Goal: Task Accomplishment & Management: Manage account settings

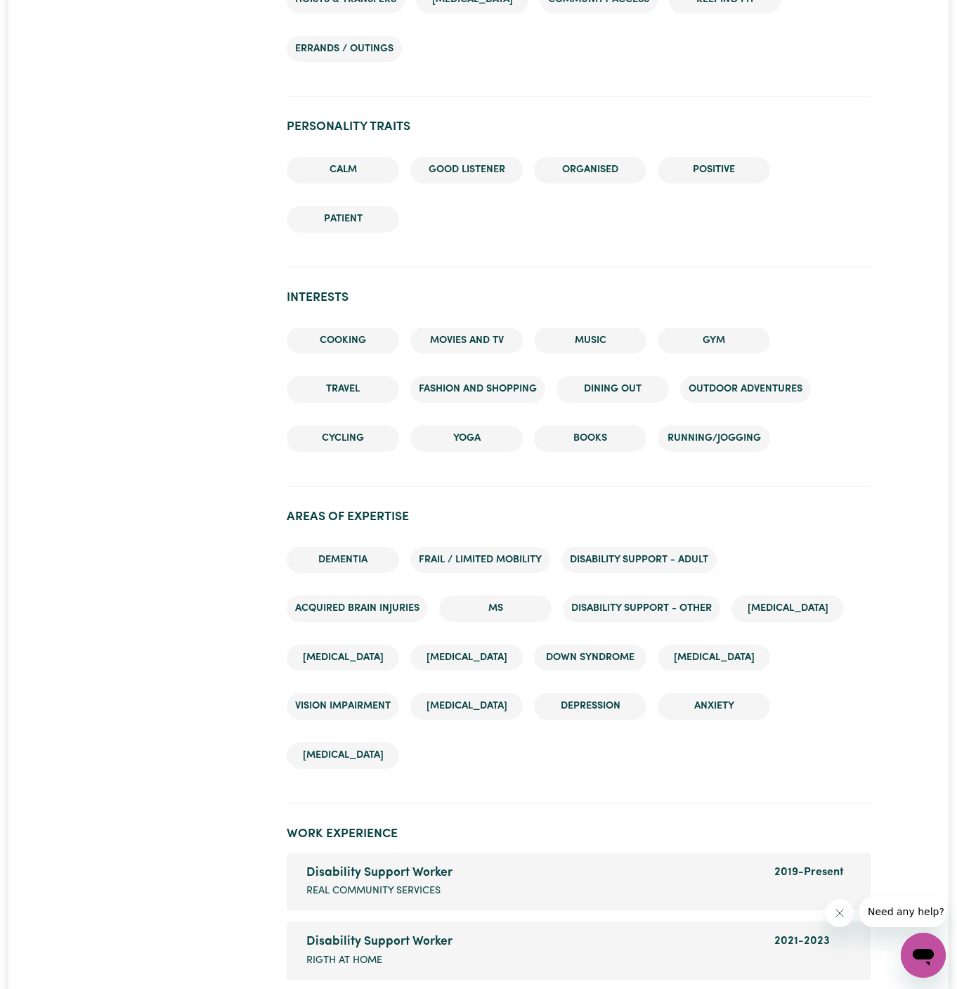
scroll to position [1649, 0]
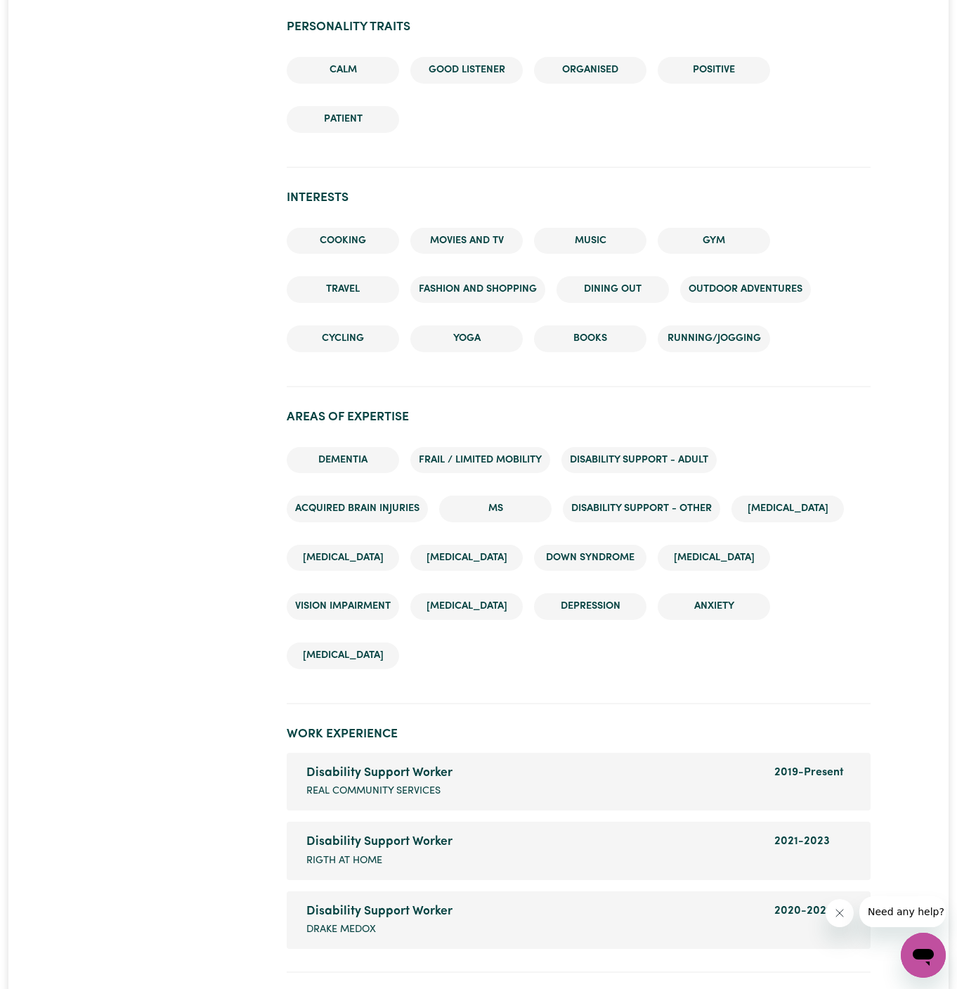
click at [682, 452] on li "Disability support - Adult" at bounding box center [638, 460] width 155 height 27
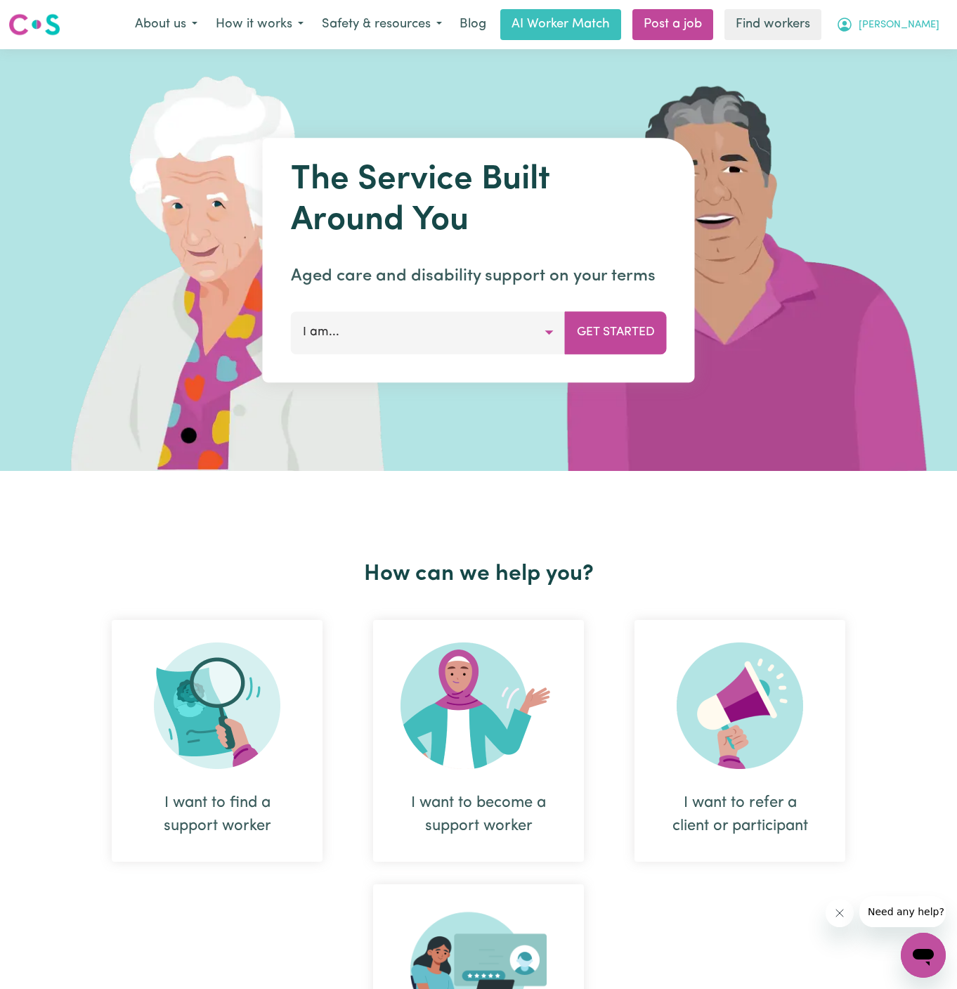
click at [923, 22] on span "[PERSON_NAME]" at bounding box center [899, 25] width 81 height 15
click at [906, 69] on link "Logout" at bounding box center [892, 80] width 111 height 27
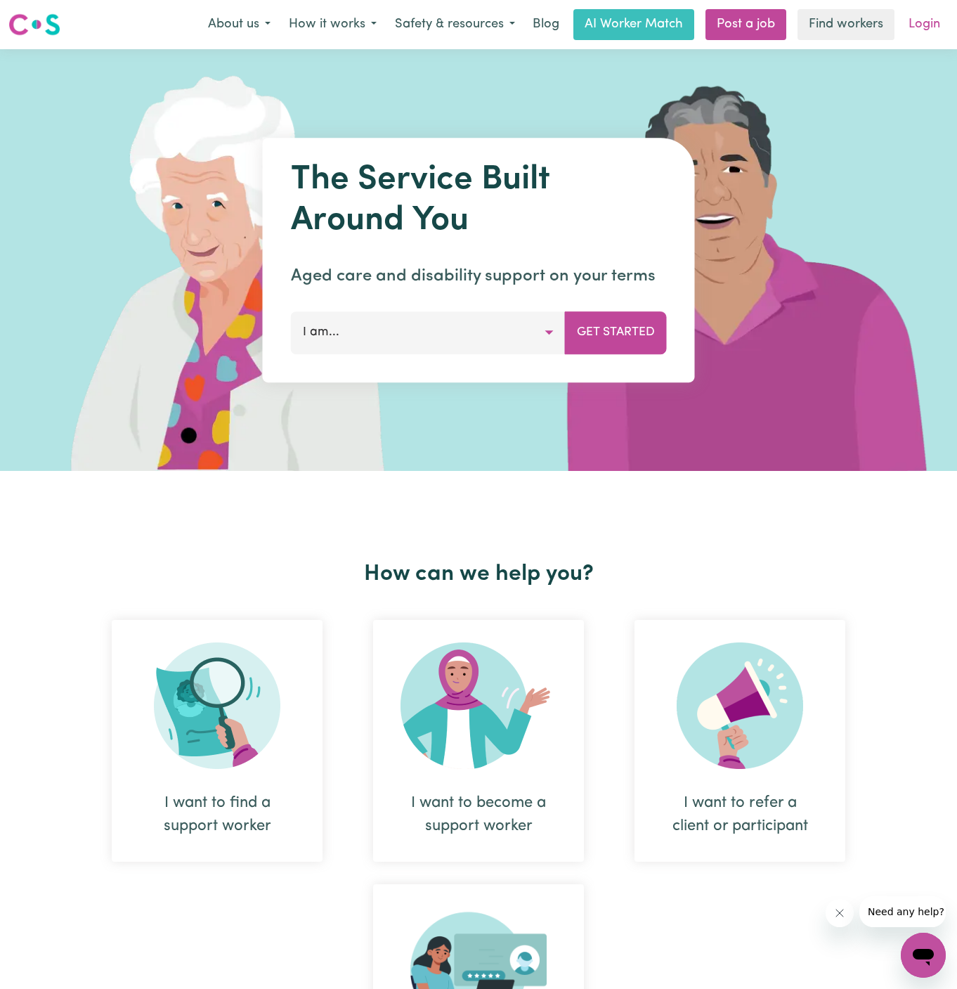
click at [925, 25] on link "Login" at bounding box center [924, 24] width 48 height 31
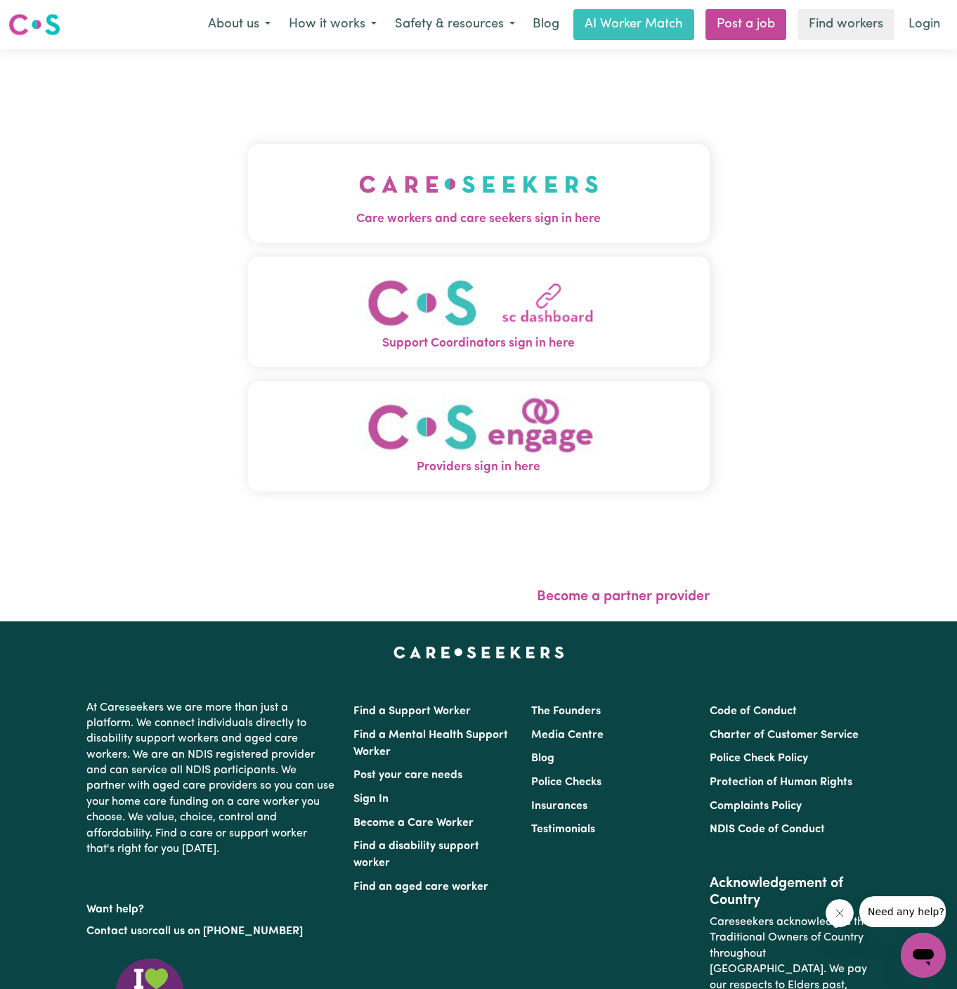
click at [476, 171] on img "Care workers and care seekers sign in here" at bounding box center [479, 184] width 240 height 52
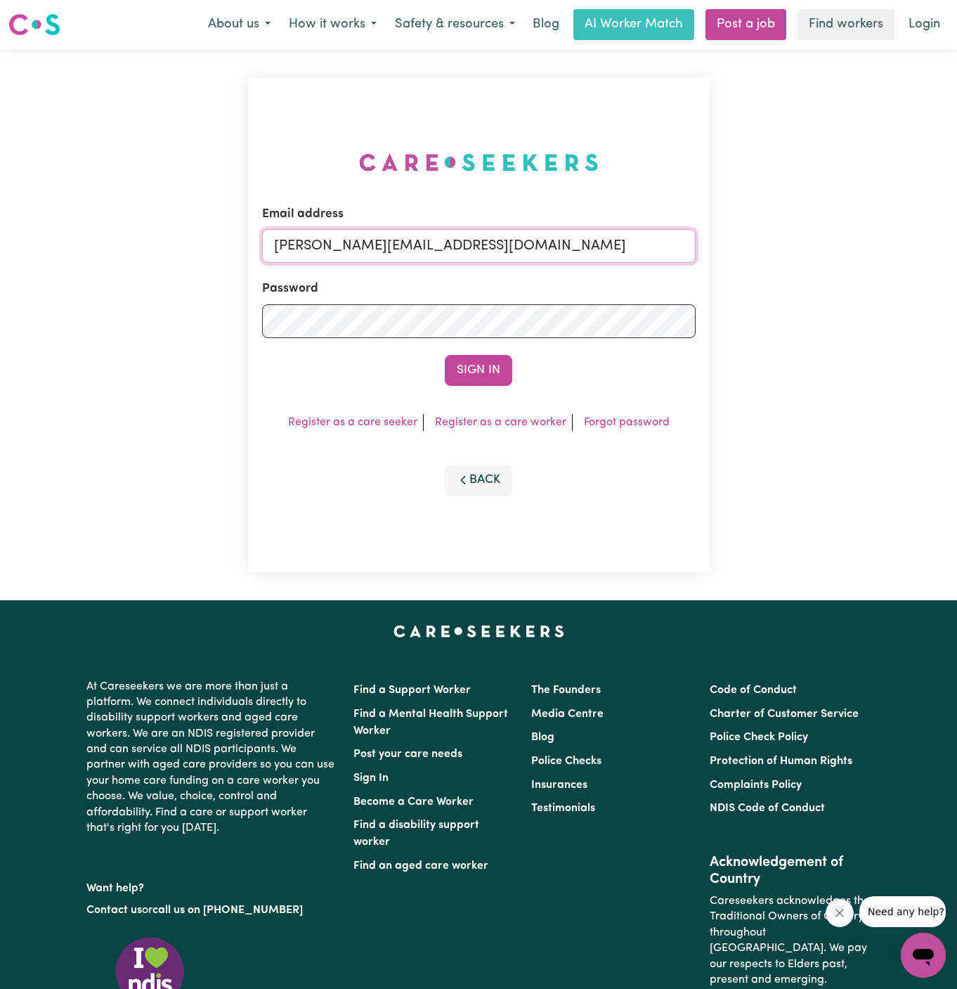
click at [598, 247] on input "[PERSON_NAME][EMAIL_ADDRESS][DOMAIN_NAME]" at bounding box center [478, 246] width 433 height 34
drag, startPoint x: 345, startPoint y: 249, endPoint x: 953, endPoint y: 259, distance: 608.5
click at [953, 259] on div "Email address [EMAIL_ADDRESS][DOMAIN_NAME] Password Sign In Register as a care …" at bounding box center [478, 324] width 957 height 551
type input "[EMAIL_ADDRESS][DOMAIN_NAME]"
click at [445, 355] on button "Sign In" at bounding box center [478, 370] width 67 height 31
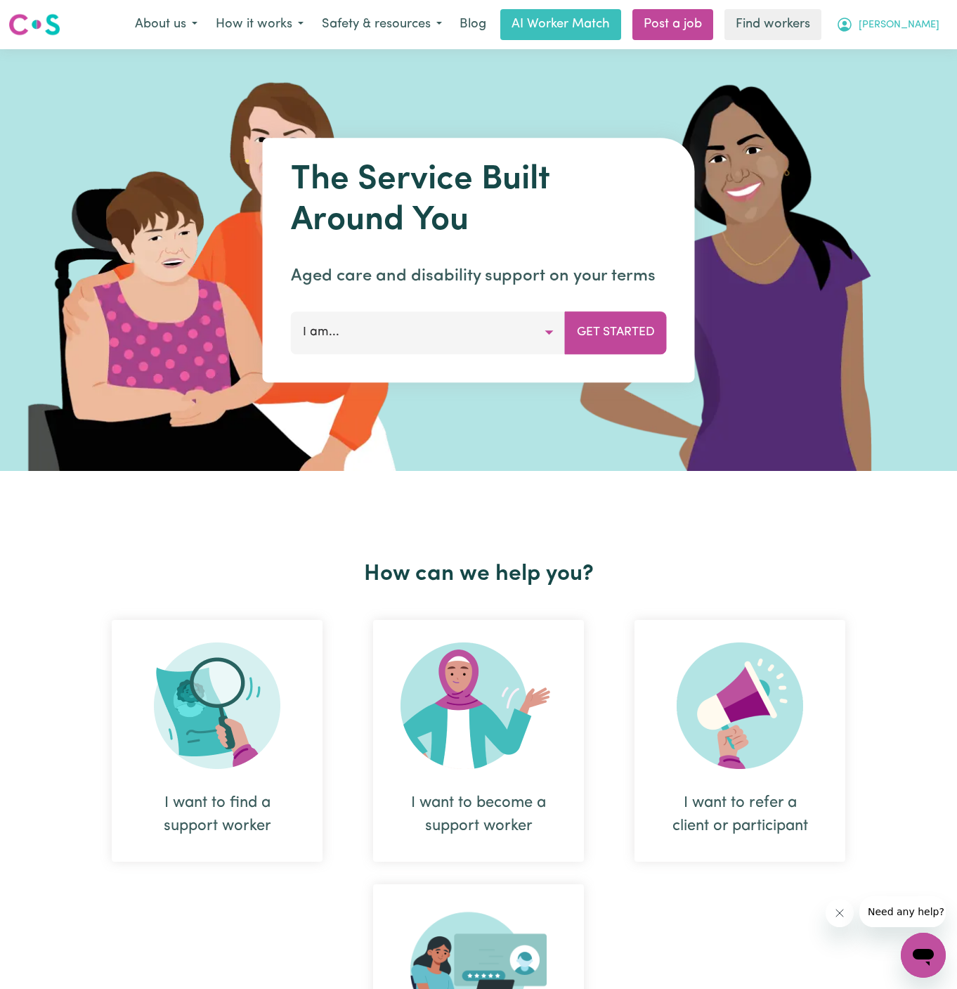
click at [918, 37] on button "[PERSON_NAME]" at bounding box center [888, 25] width 122 height 30
click at [901, 70] on link "Logout" at bounding box center [892, 80] width 111 height 27
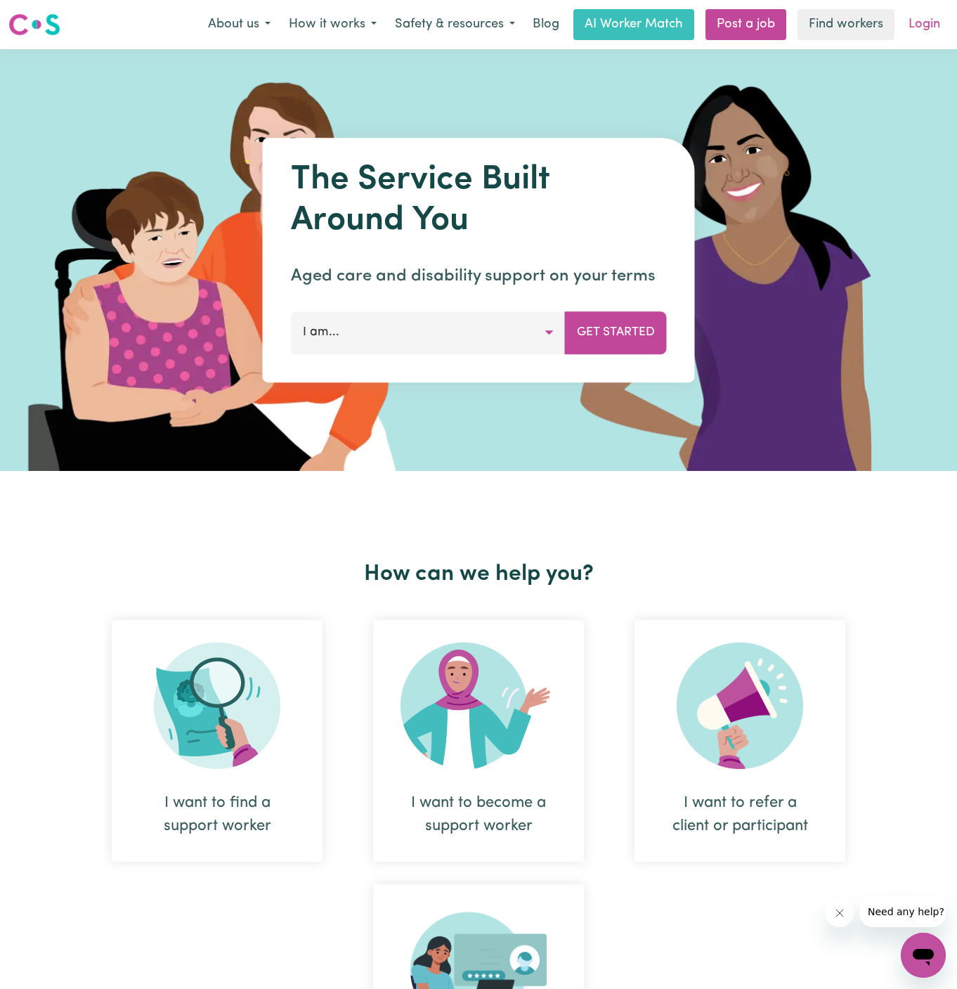
click at [927, 30] on link "Login" at bounding box center [924, 24] width 48 height 31
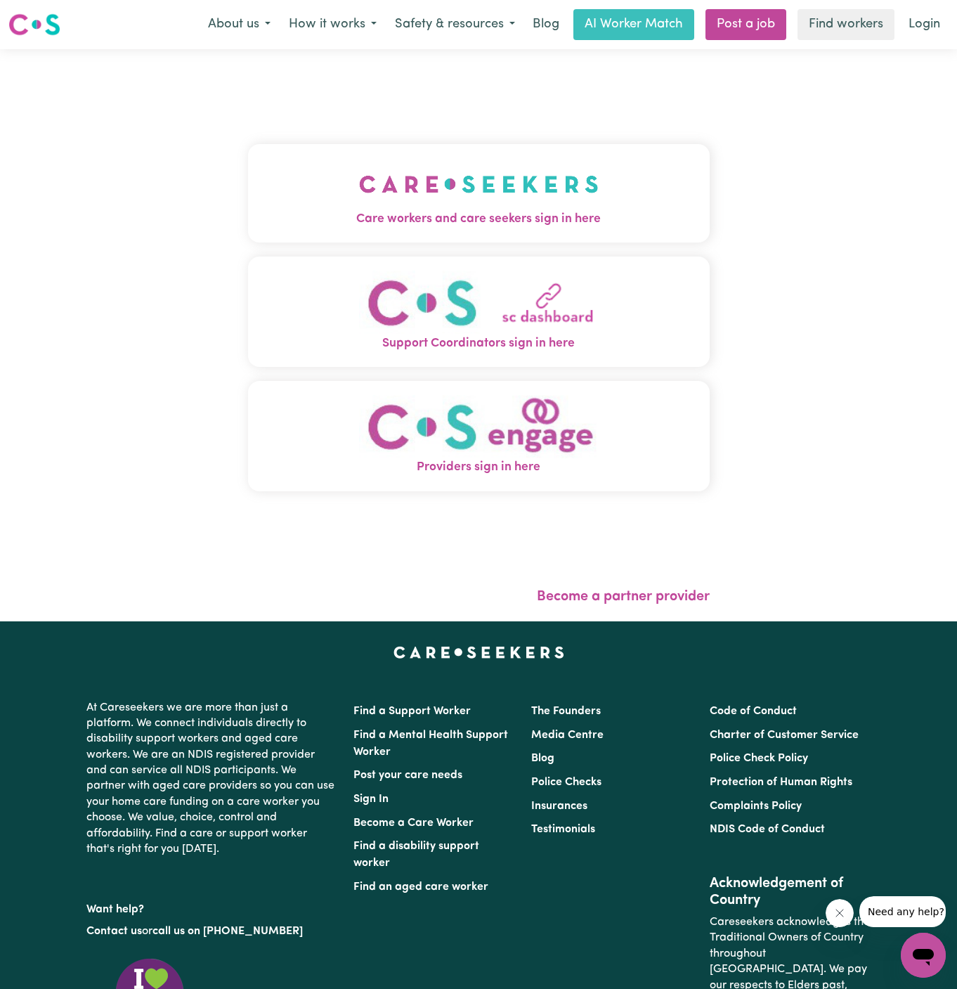
click at [467, 157] on button "Care workers and care seekers sign in here" at bounding box center [479, 193] width 462 height 98
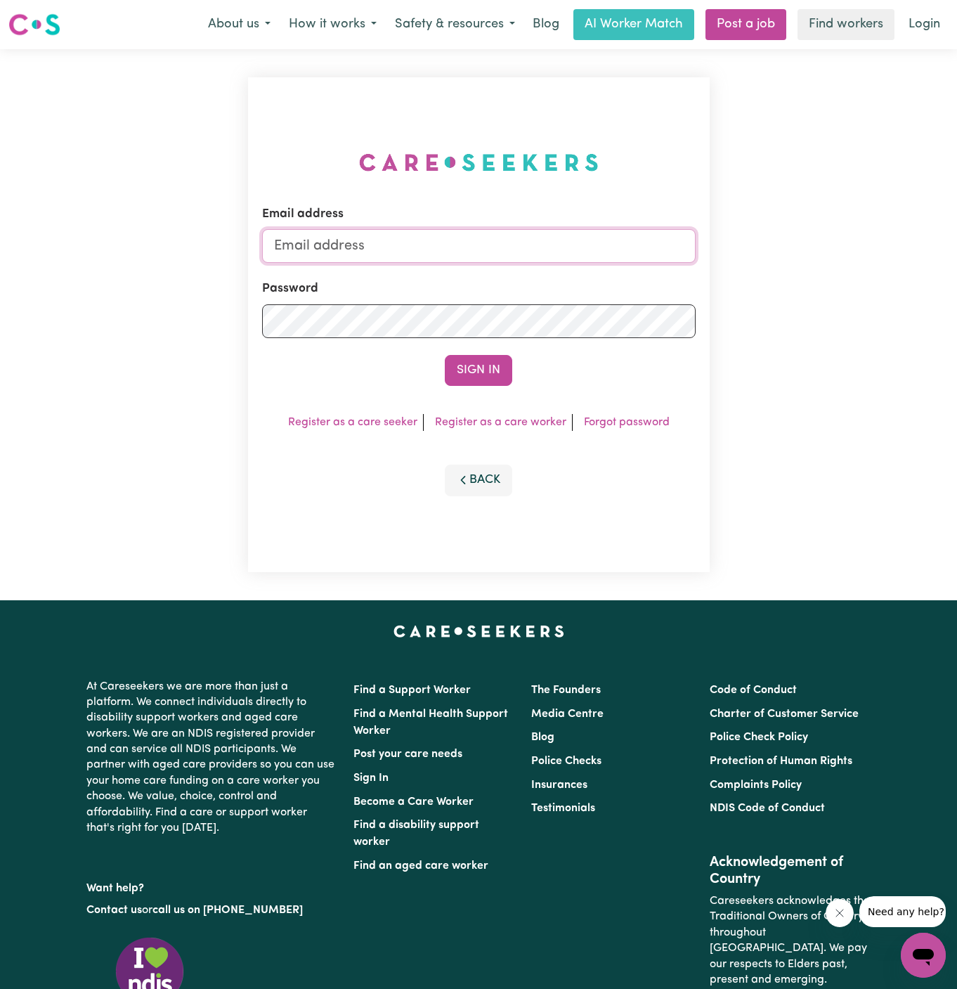
type input "[PERSON_NAME][EMAIL_ADDRESS][DOMAIN_NAME]"
click at [472, 244] on input "[PERSON_NAME][EMAIL_ADDRESS][DOMAIN_NAME]" at bounding box center [478, 246] width 433 height 34
click at [351, 374] on div "Sign In" at bounding box center [478, 370] width 433 height 31
click at [478, 373] on button "Sign In" at bounding box center [478, 370] width 67 height 31
